Goal: Transaction & Acquisition: Purchase product/service

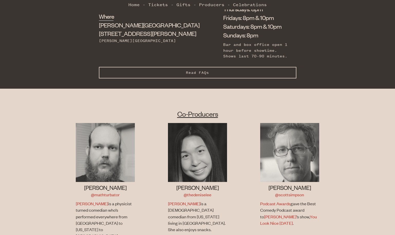
scroll to position [190, 0]
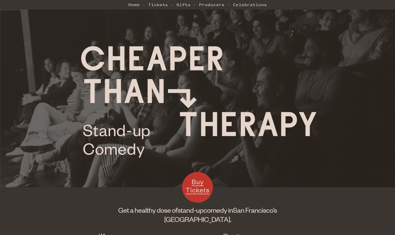
scroll to position [189, 0]
click at [198, 190] on span "Buy Tickets" at bounding box center [197, 186] width 24 height 17
click at [154, 7] on link "Tickets" at bounding box center [158, 4] width 20 height 10
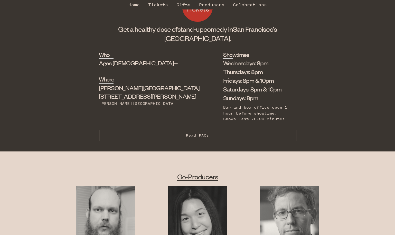
scroll to position [185, 0]
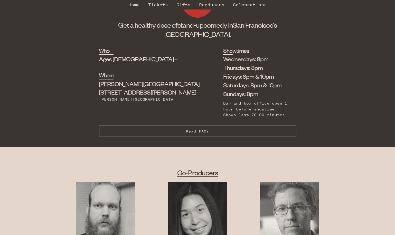
click at [187, 129] on span "Read FAQs" at bounding box center [197, 131] width 23 height 4
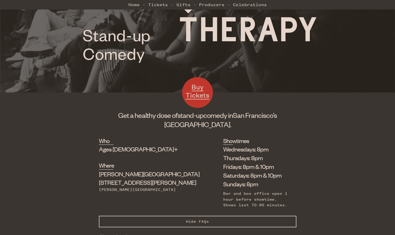
scroll to position [88, 0]
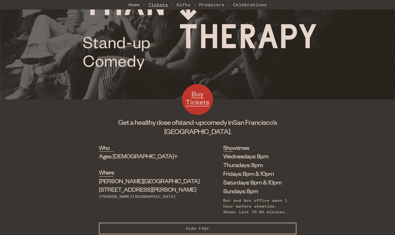
click at [160, 3] on link "Tickets" at bounding box center [158, 4] width 20 height 10
